Goal: Use online tool/utility

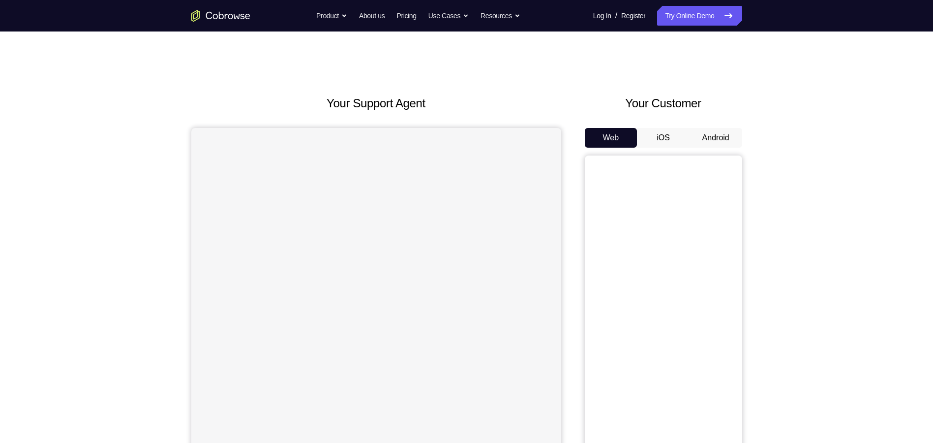
click at [721, 144] on button "Android" at bounding box center [716, 138] width 53 height 20
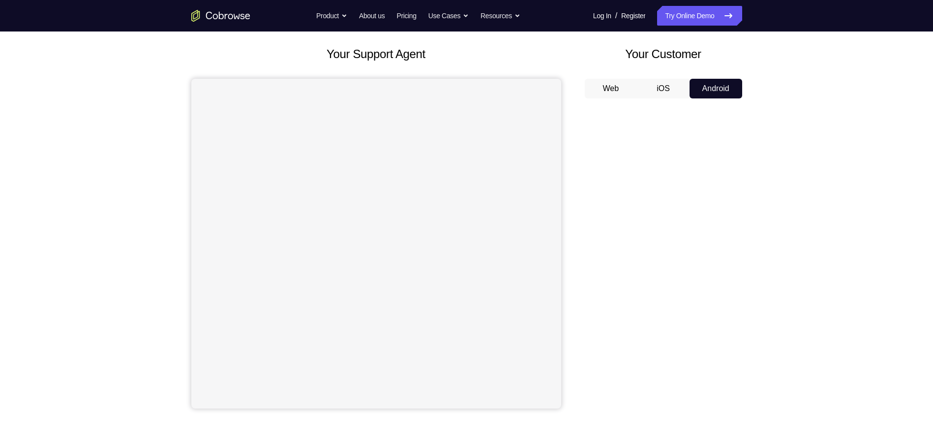
click at [577, 218] on div "Your Support Agent Your Customer Web iOS Android" at bounding box center [466, 227] width 551 height 364
click at [684, 95] on button "iOS" at bounding box center [663, 89] width 53 height 20
click at [708, 86] on button "Android" at bounding box center [716, 89] width 53 height 20
click at [682, 14] on link "Try Online Demo" at bounding box center [699, 16] width 85 height 20
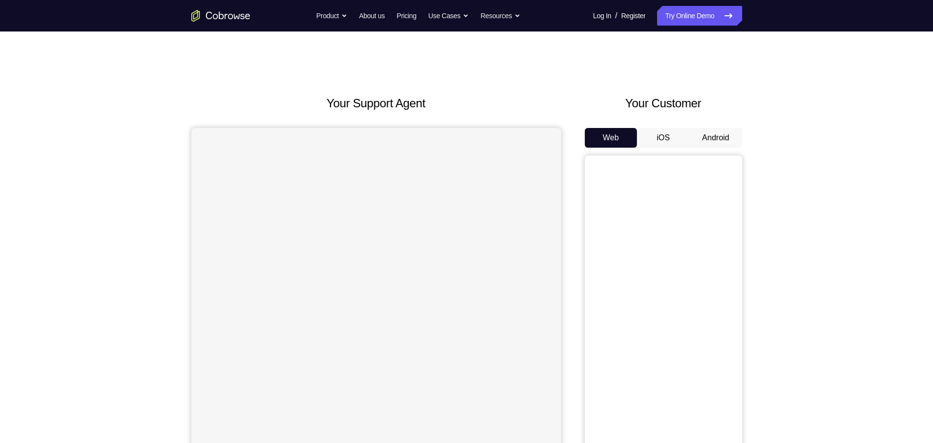
scroll to position [49, 0]
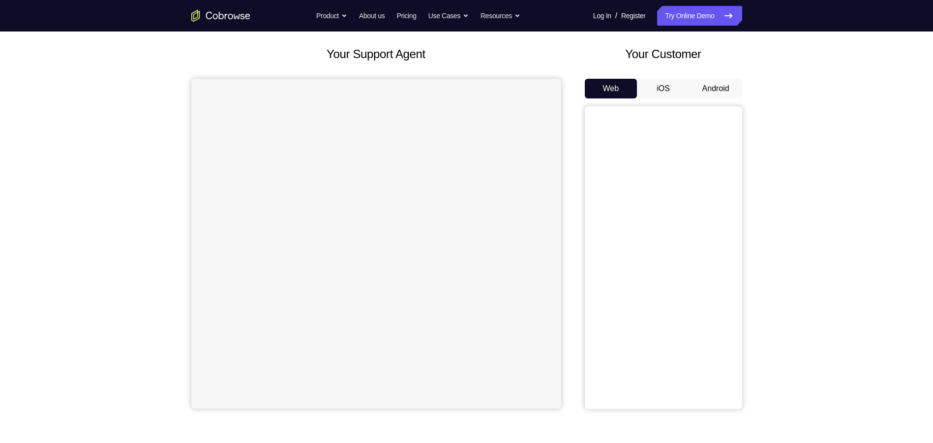
click at [710, 90] on button "Android" at bounding box center [716, 89] width 53 height 20
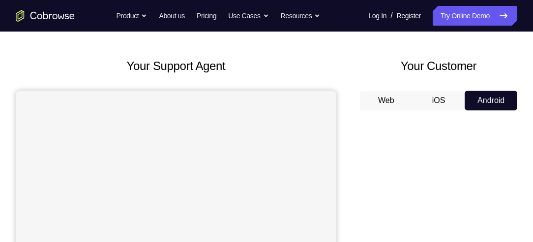
scroll to position [25, 0]
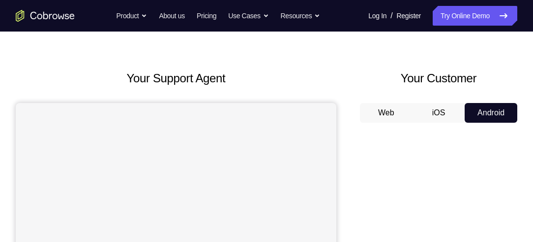
drag, startPoint x: 366, startPoint y: 116, endPoint x: 357, endPoint y: 87, distance: 30.2
drag, startPoint x: 357, startPoint y: 87, endPoint x: 447, endPoint y: 67, distance: 92.2
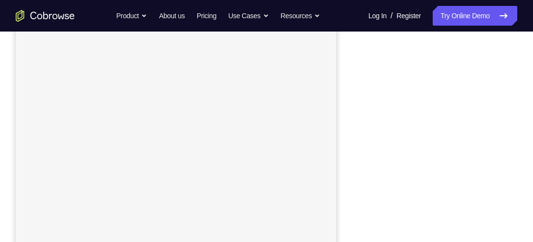
scroll to position [166, 0]
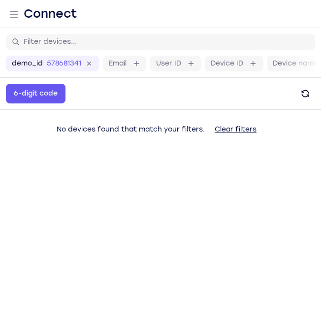
click at [319, 260] on main "demo_id 578681341 578681341 Email User ID Device ID Device name 6-digit code Co…" at bounding box center [160, 193] width 321 height 330
